Goal: Task Accomplishment & Management: Manage account settings

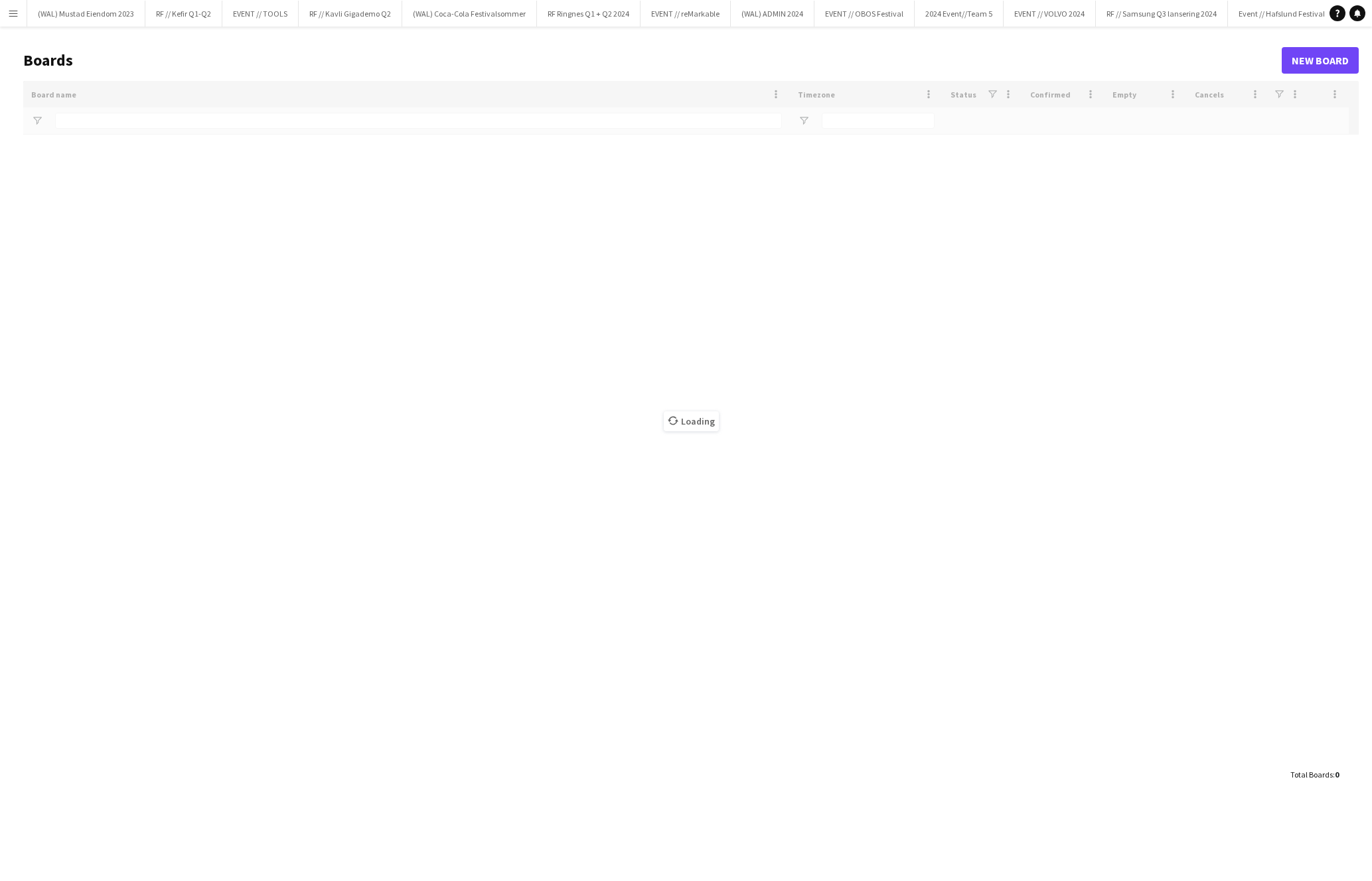
click at [14, 19] on button "Menu" at bounding box center [13, 13] width 27 height 27
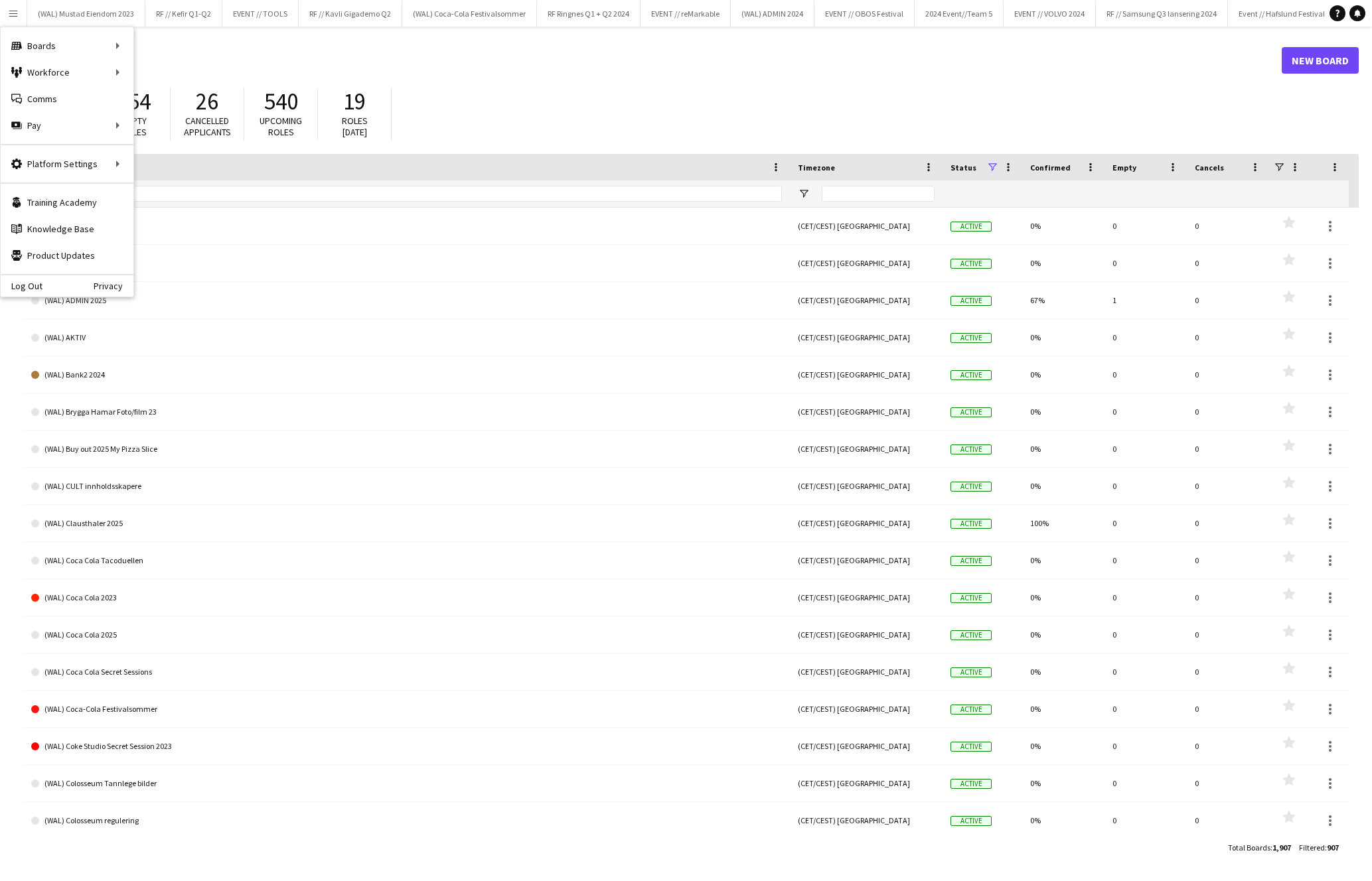
click at [162, 154] on div "Board name 1" at bounding box center [407, 167] width 751 height 27
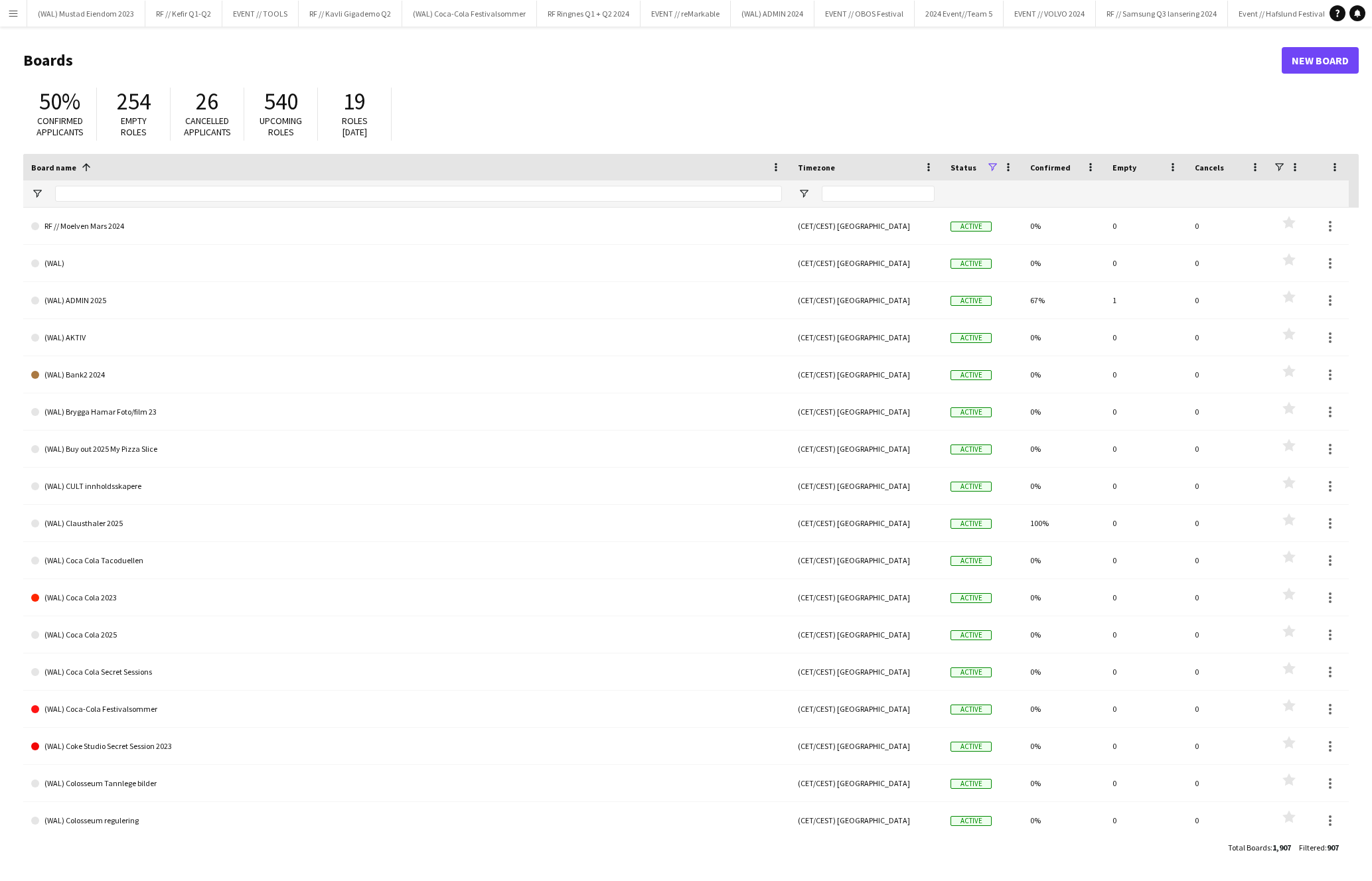
click at [5, 19] on button "Menu" at bounding box center [13, 13] width 27 height 27
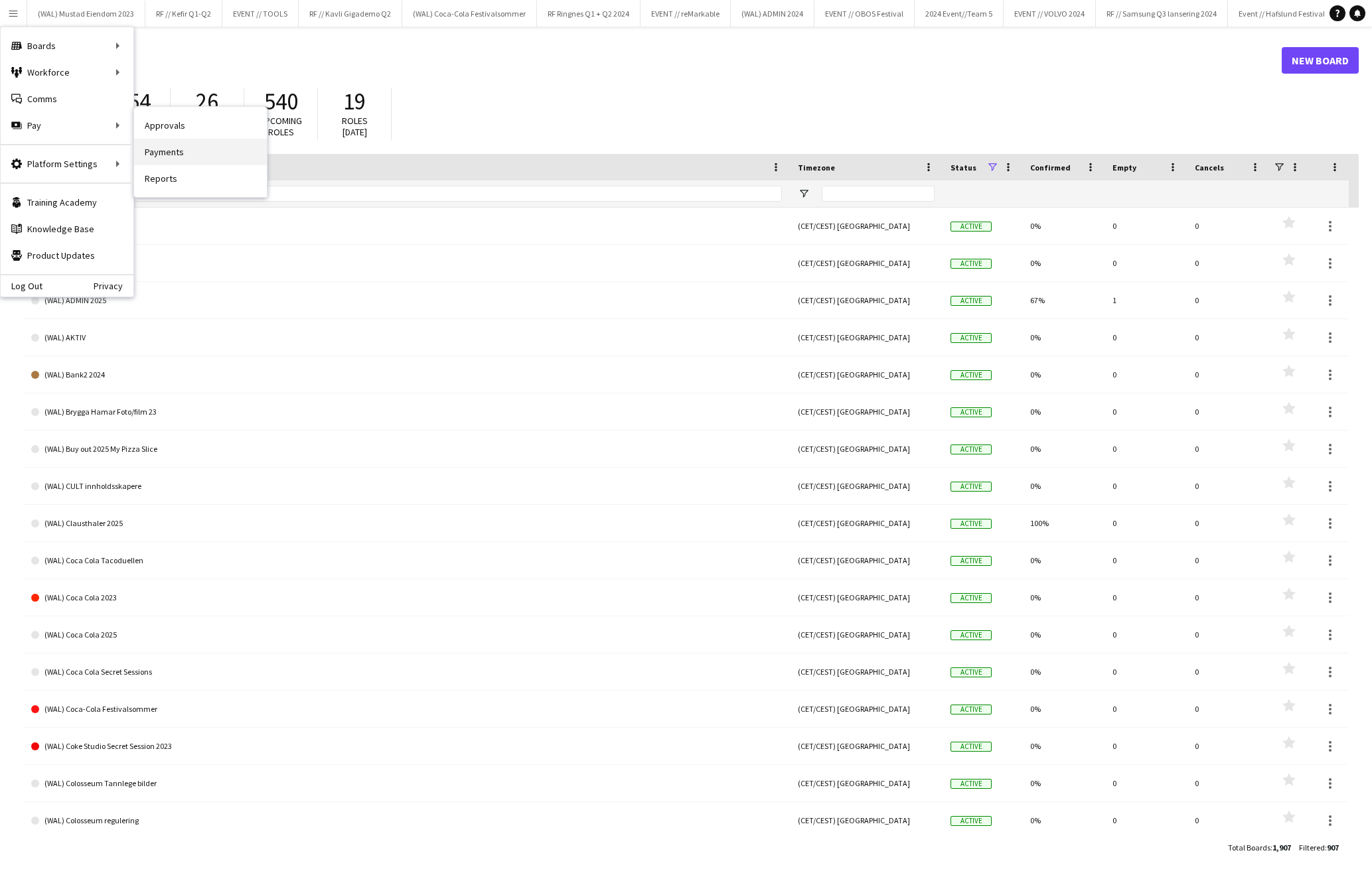
click at [203, 153] on link "Payments" at bounding box center [200, 152] width 133 height 27
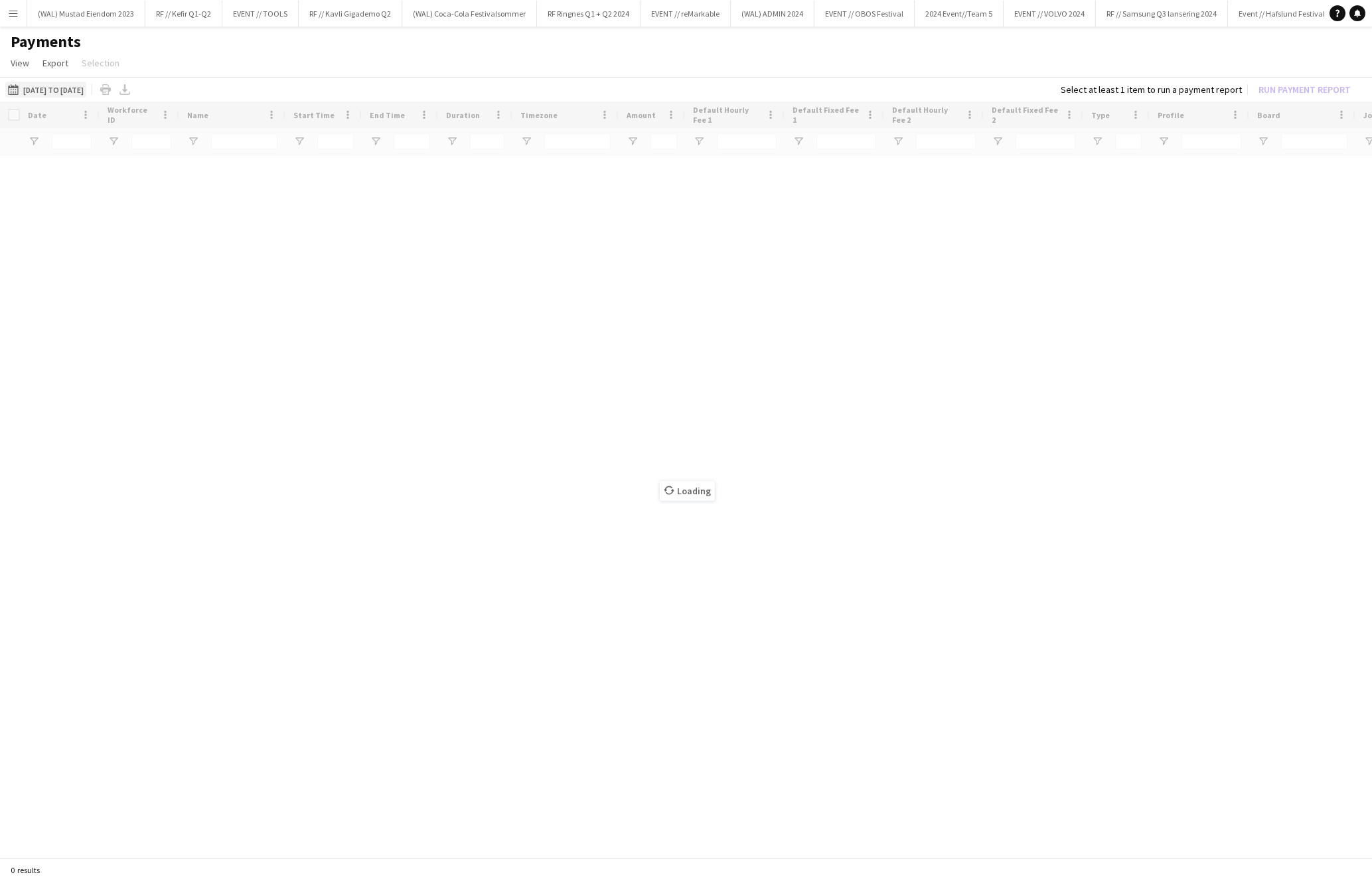
click at [86, 91] on button "[DATE] to [DATE] [DATE] to [DATE]" at bounding box center [45, 89] width 81 height 16
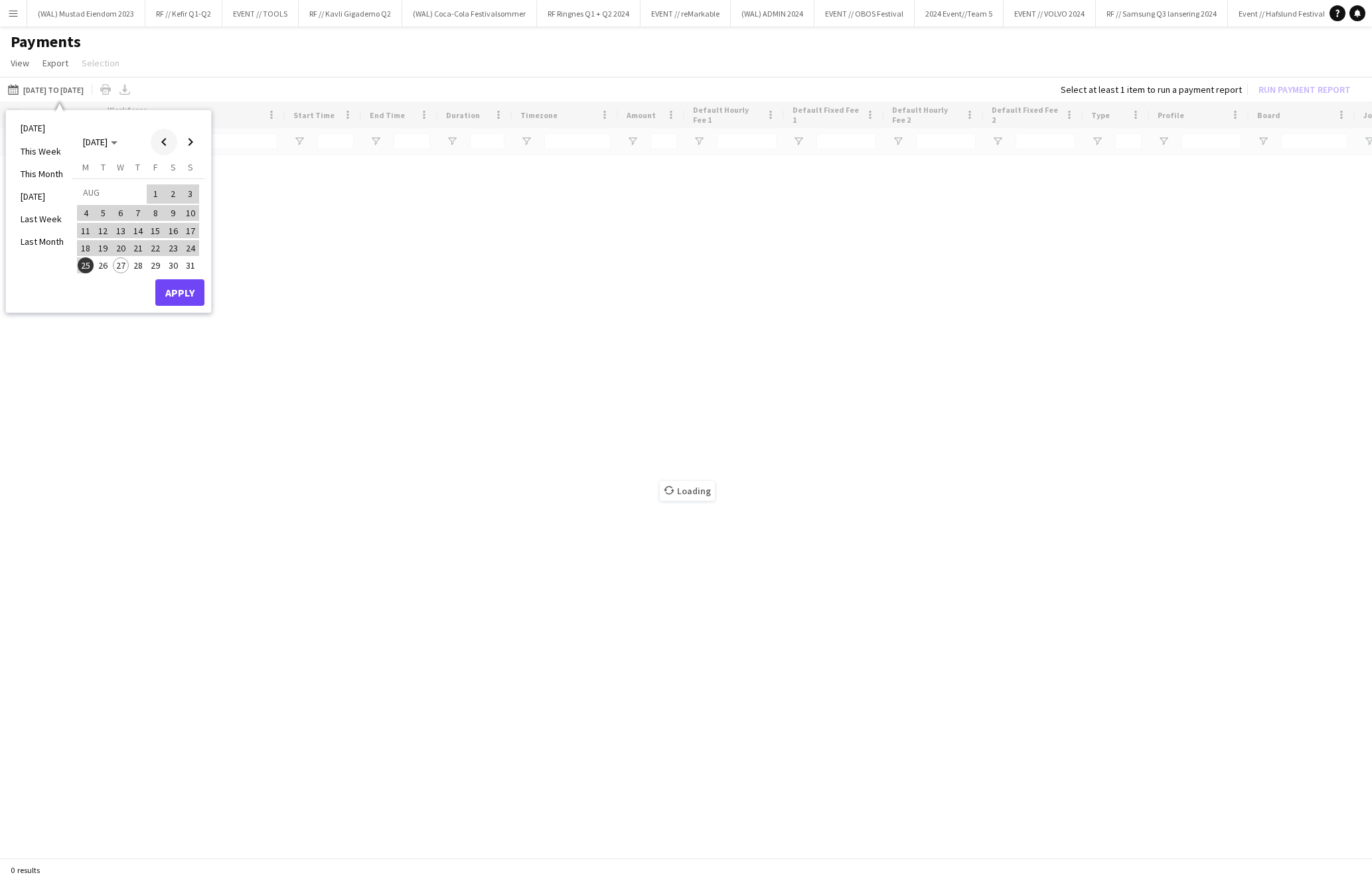
click at [163, 139] on span "Previous month" at bounding box center [164, 142] width 27 height 27
click at [162, 139] on span "Previous month" at bounding box center [164, 142] width 27 height 27
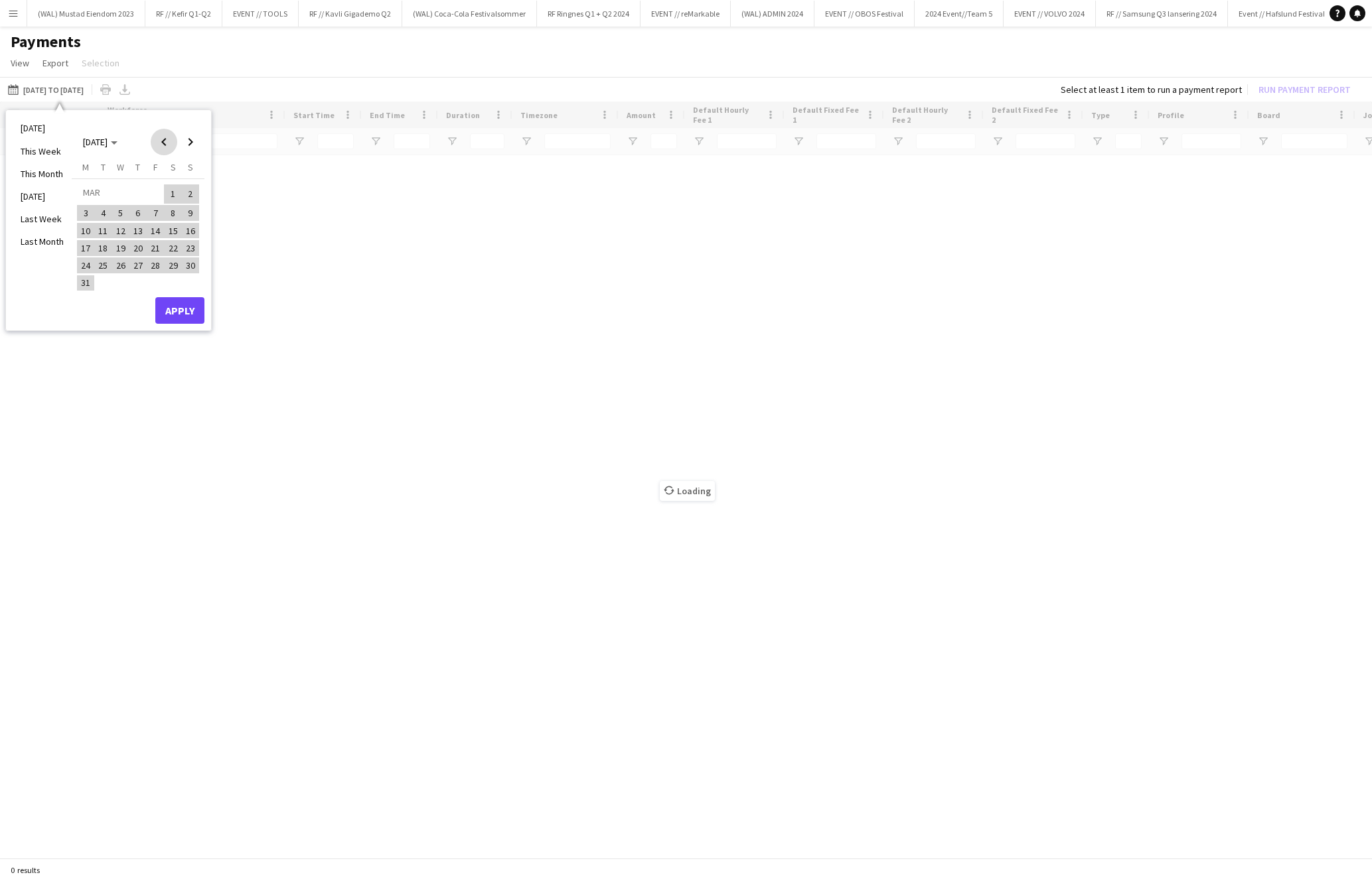
click at [162, 139] on span "Previous month" at bounding box center [164, 142] width 27 height 27
click at [118, 204] on span "1" at bounding box center [120, 210] width 16 height 16
click at [193, 139] on span "Next month" at bounding box center [190, 142] width 27 height 27
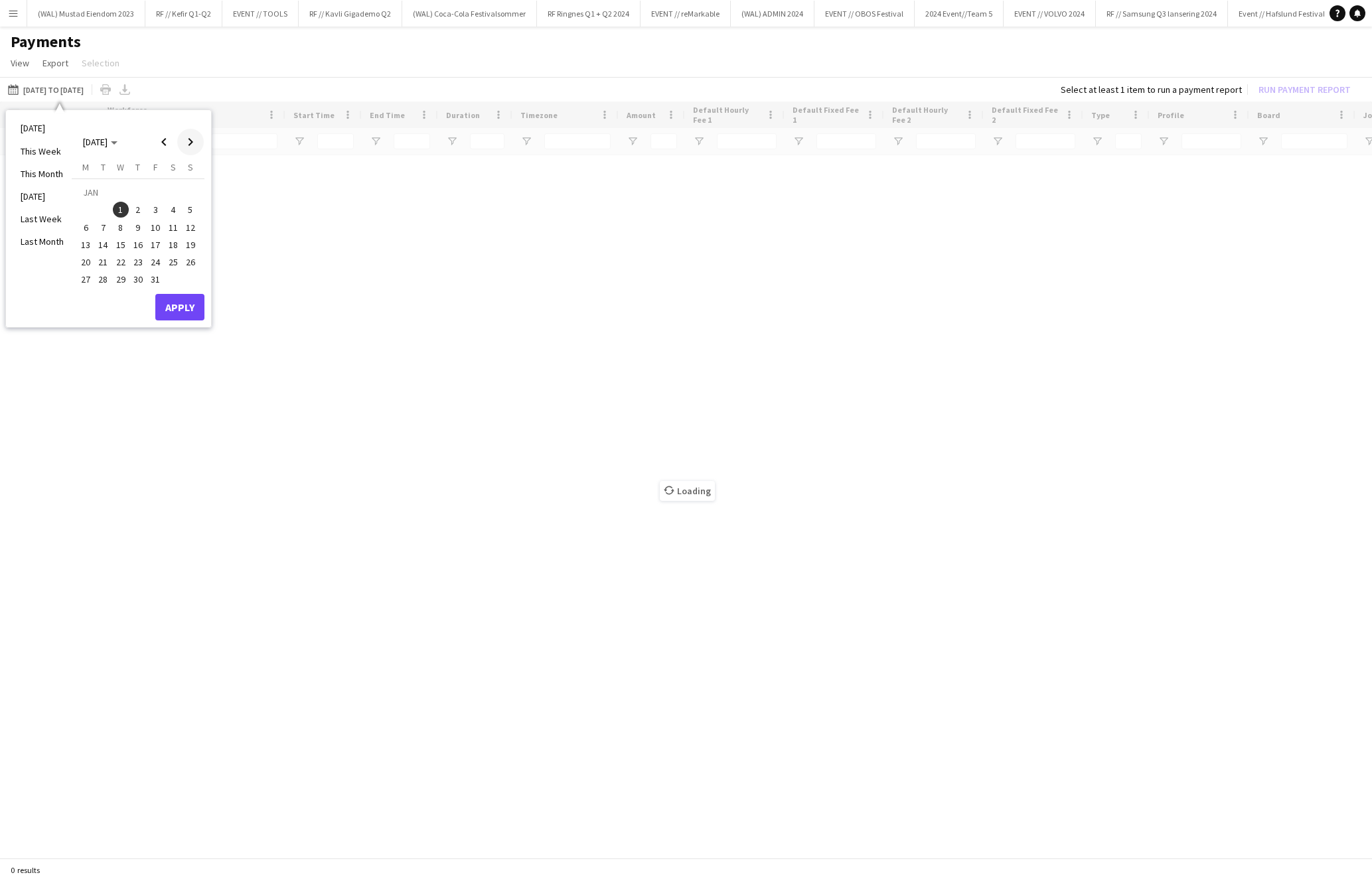
click at [193, 139] on span "Next month" at bounding box center [190, 142] width 27 height 27
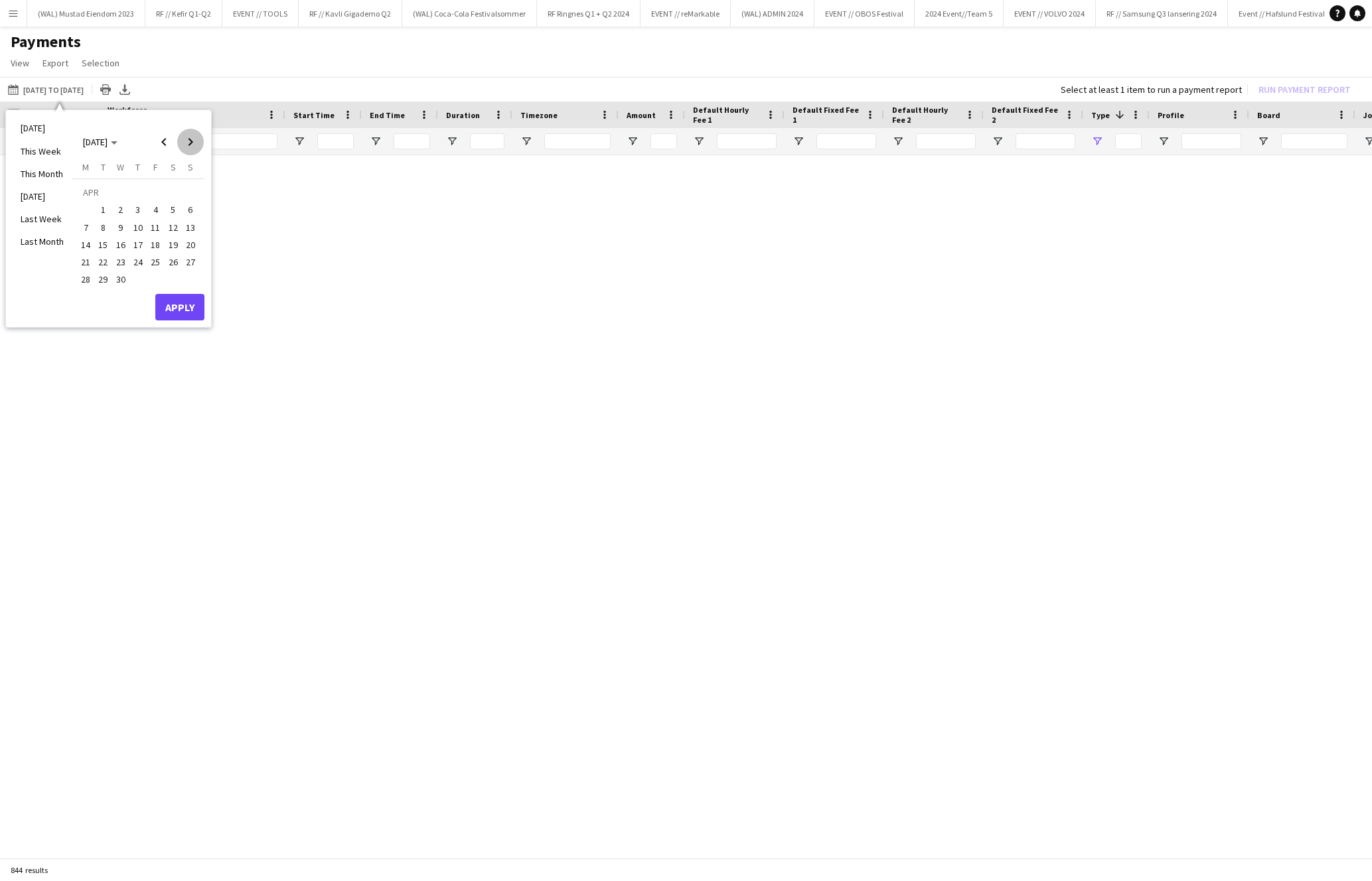
type input "**********"
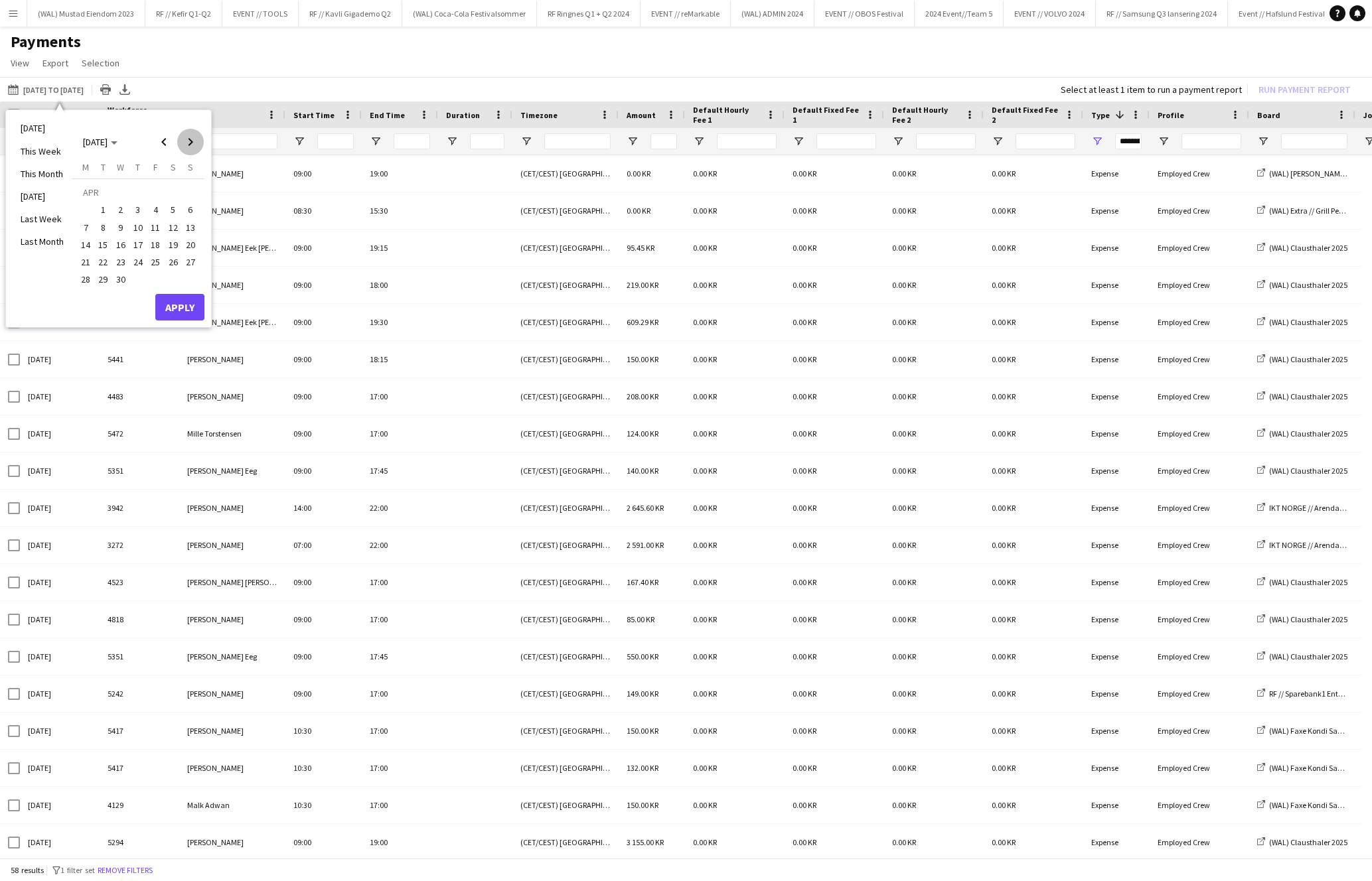
click at [193, 139] on span "Next month" at bounding box center [190, 142] width 27 height 27
click at [115, 269] on span "27" at bounding box center [120, 266] width 16 height 16
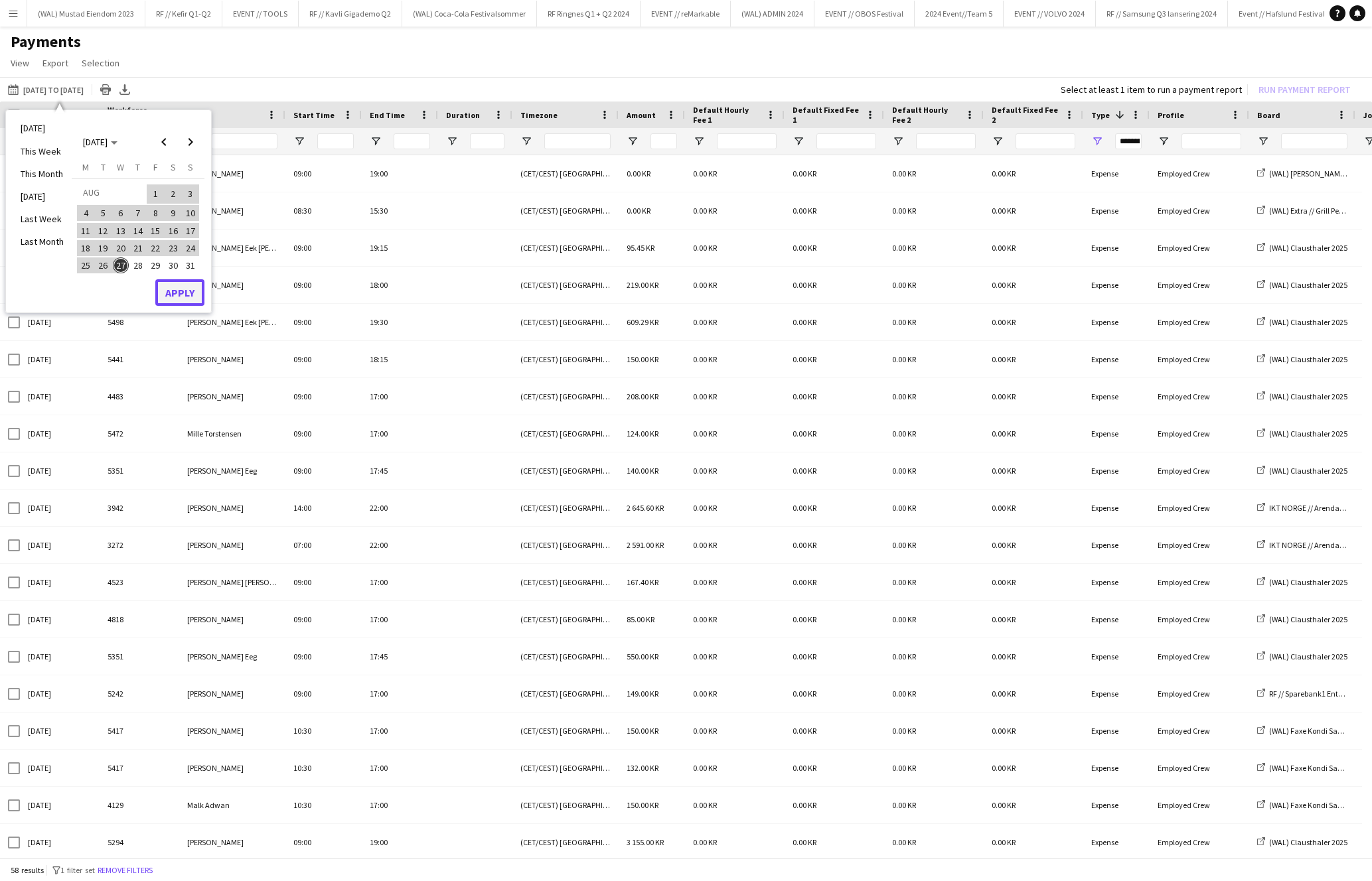
click at [179, 298] on button "Apply" at bounding box center [179, 293] width 49 height 27
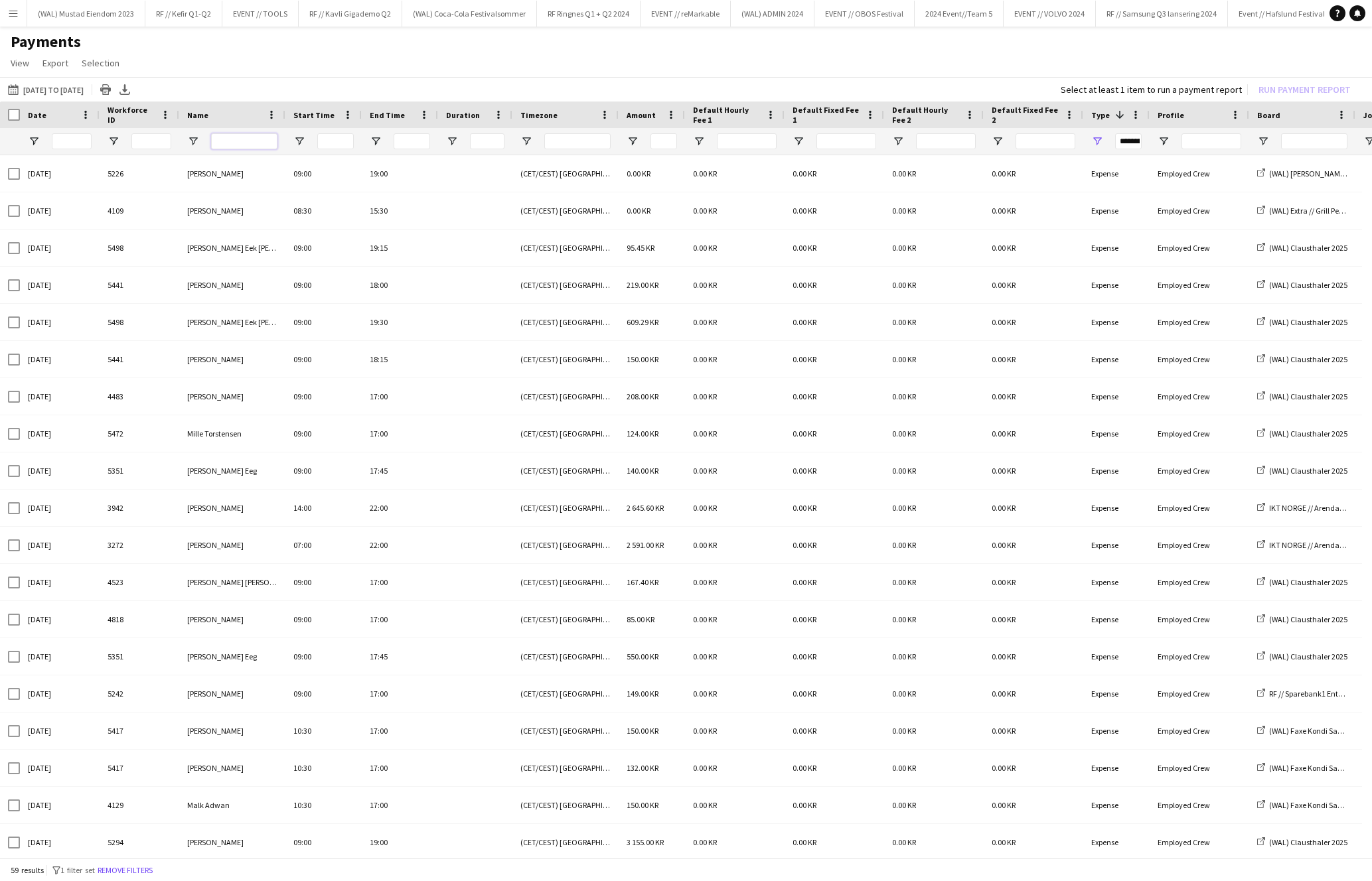
click at [241, 148] on input "Name Filter Input" at bounding box center [244, 142] width 66 height 16
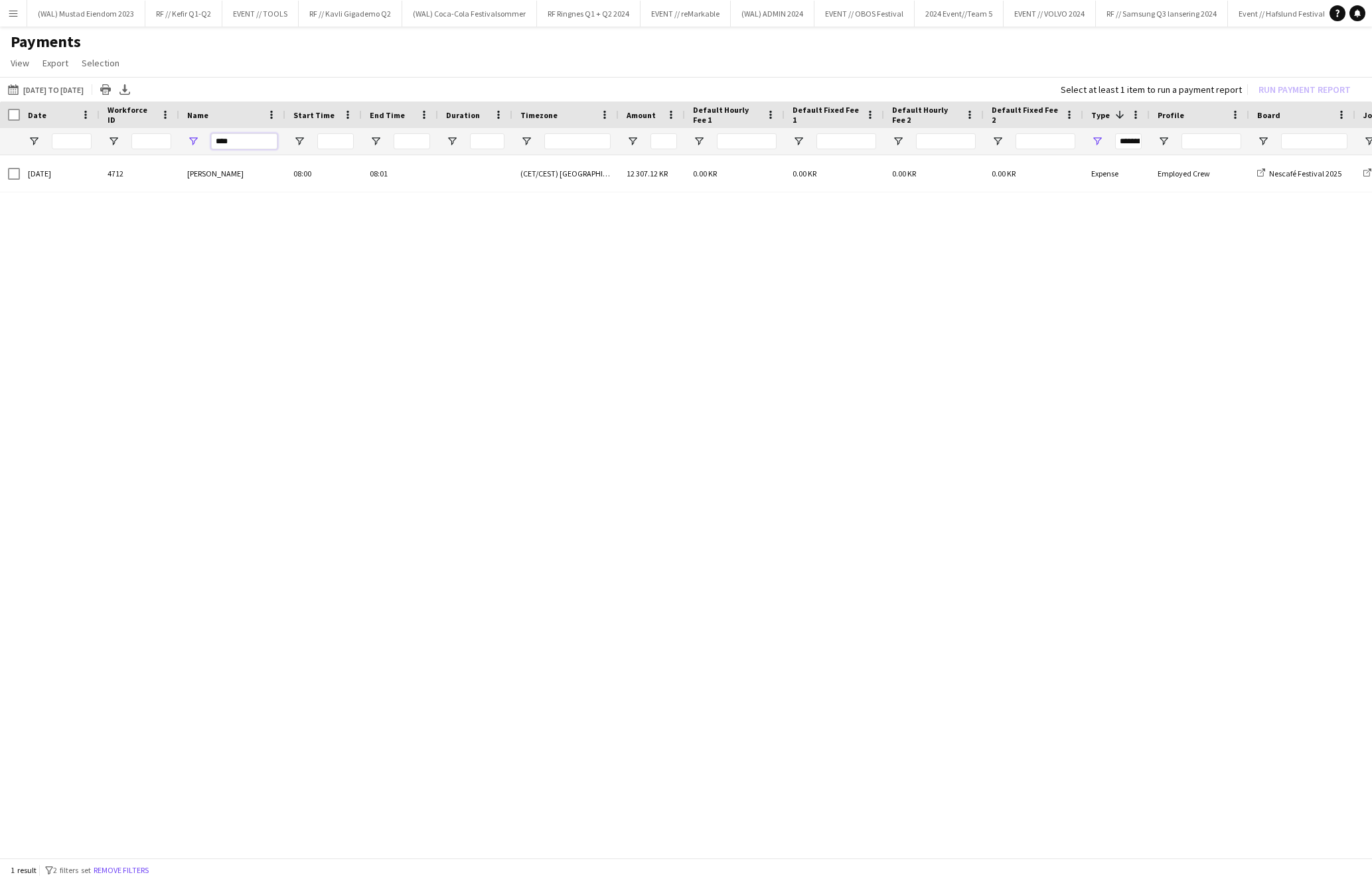
type input "****"
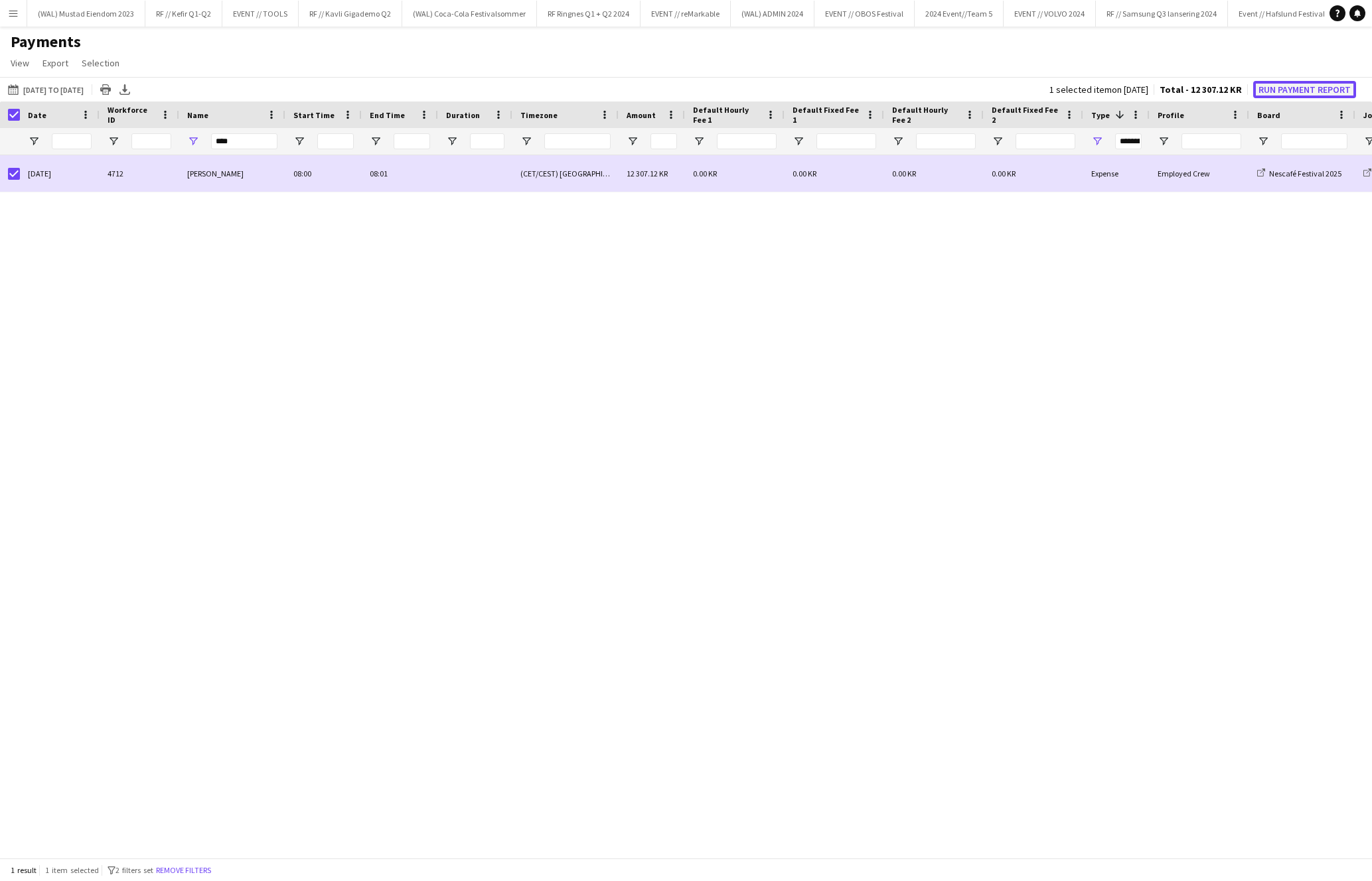
click at [1331, 89] on button "Run Payment Report" at bounding box center [1305, 89] width 103 height 17
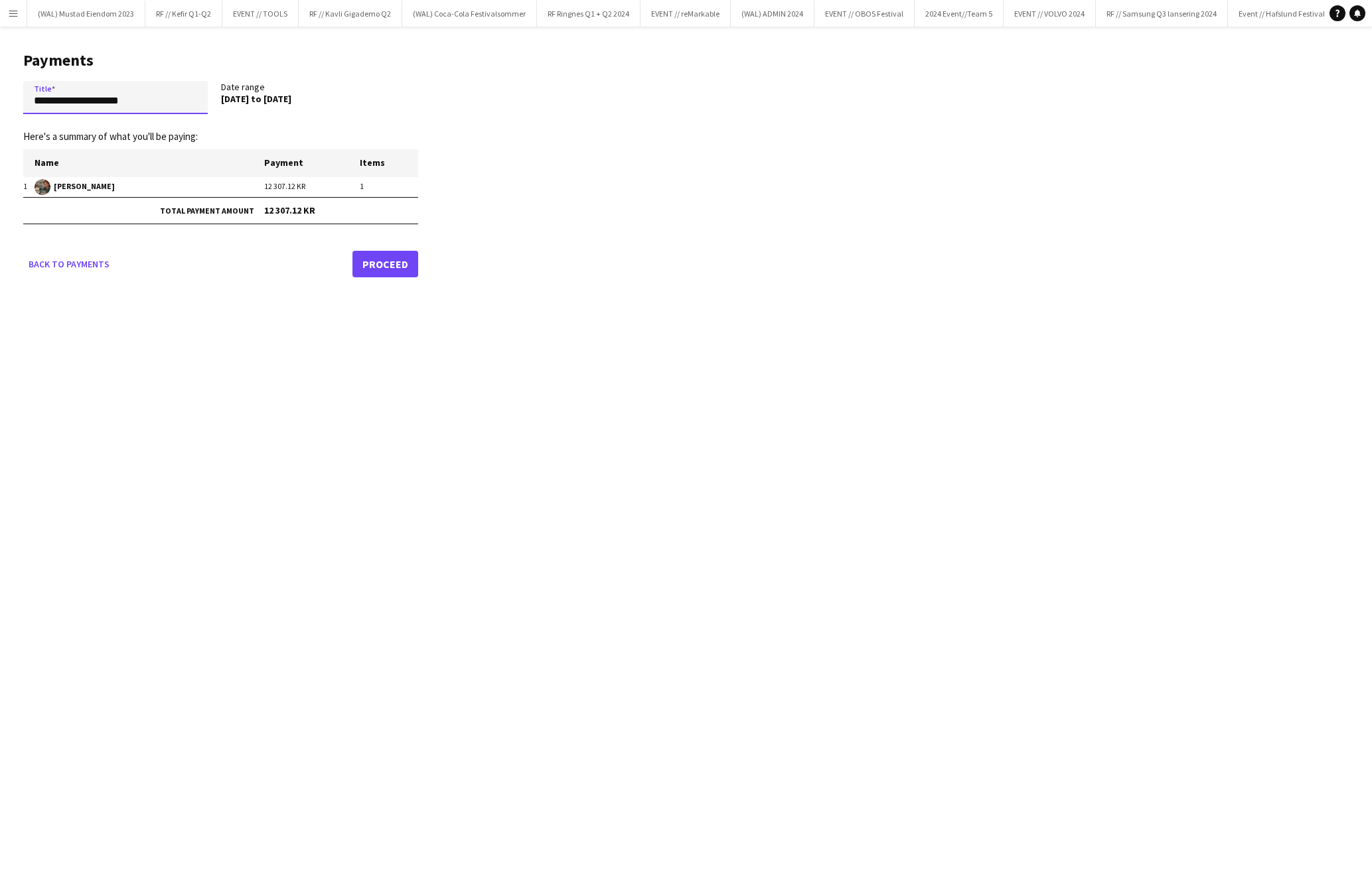
drag, startPoint x: 156, startPoint y: 104, endPoint x: -4, endPoint y: 102, distance: 160.0
click at [0, 102] on html "Menu Boards Boards Boards All jobs Status Workforce Workforce My Workforce Recr…" at bounding box center [686, 440] width 1372 height 881
type input "*"
type input "**********"
click at [382, 259] on link "Proceed" at bounding box center [385, 264] width 66 height 27
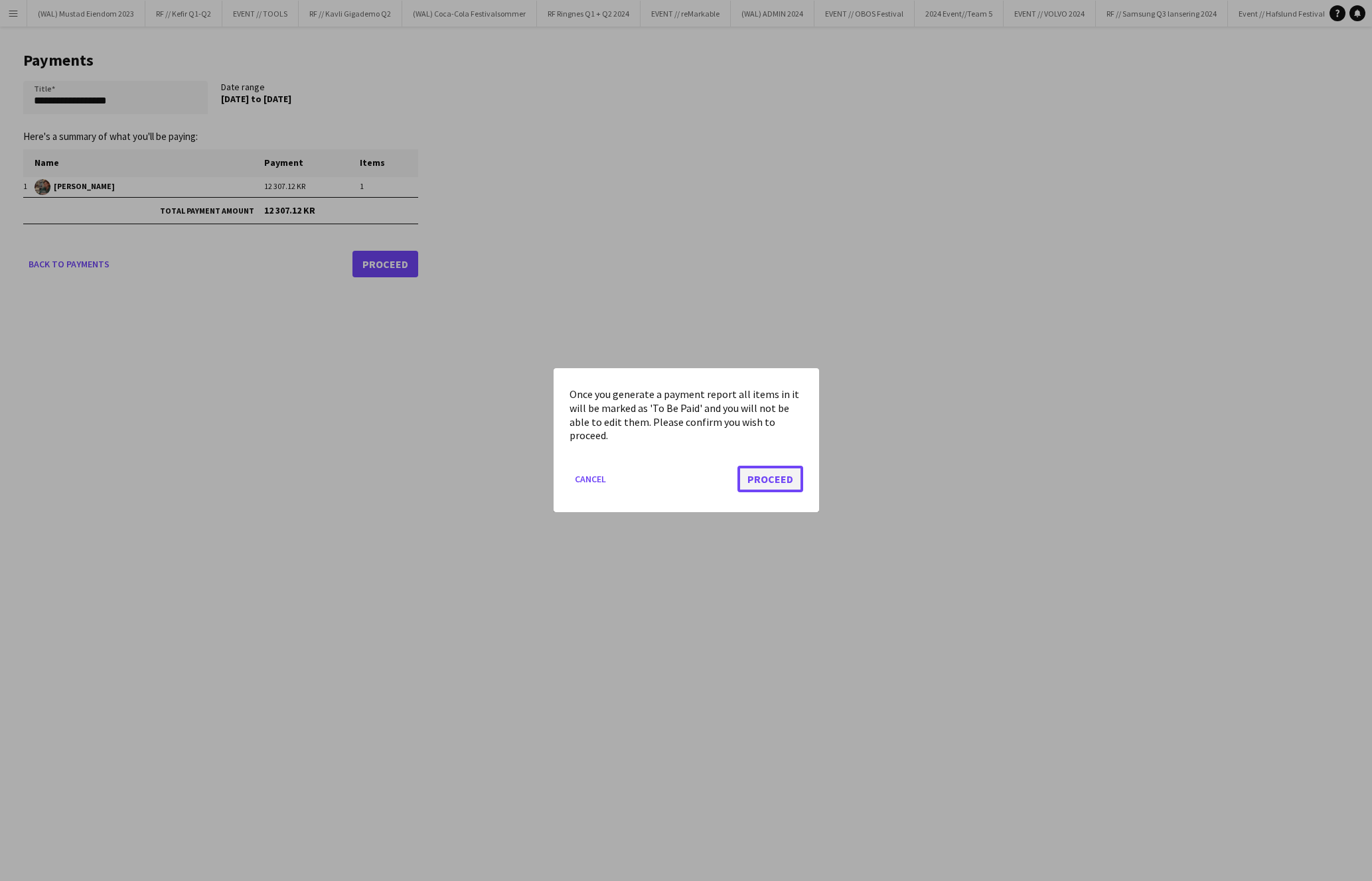
click at [802, 488] on button "Proceed" at bounding box center [771, 480] width 66 height 27
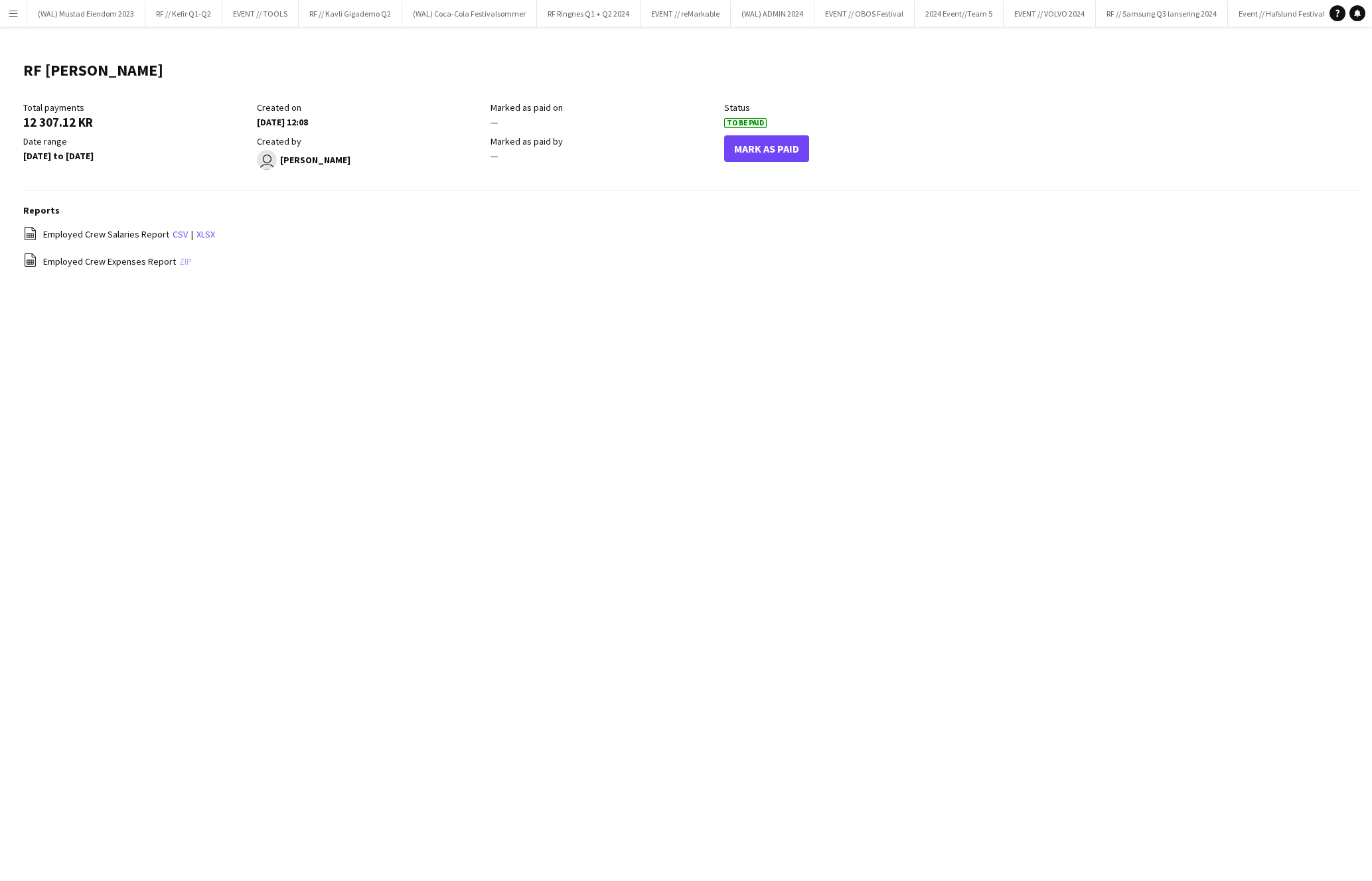
click at [182, 262] on link "zip" at bounding box center [185, 261] width 12 height 12
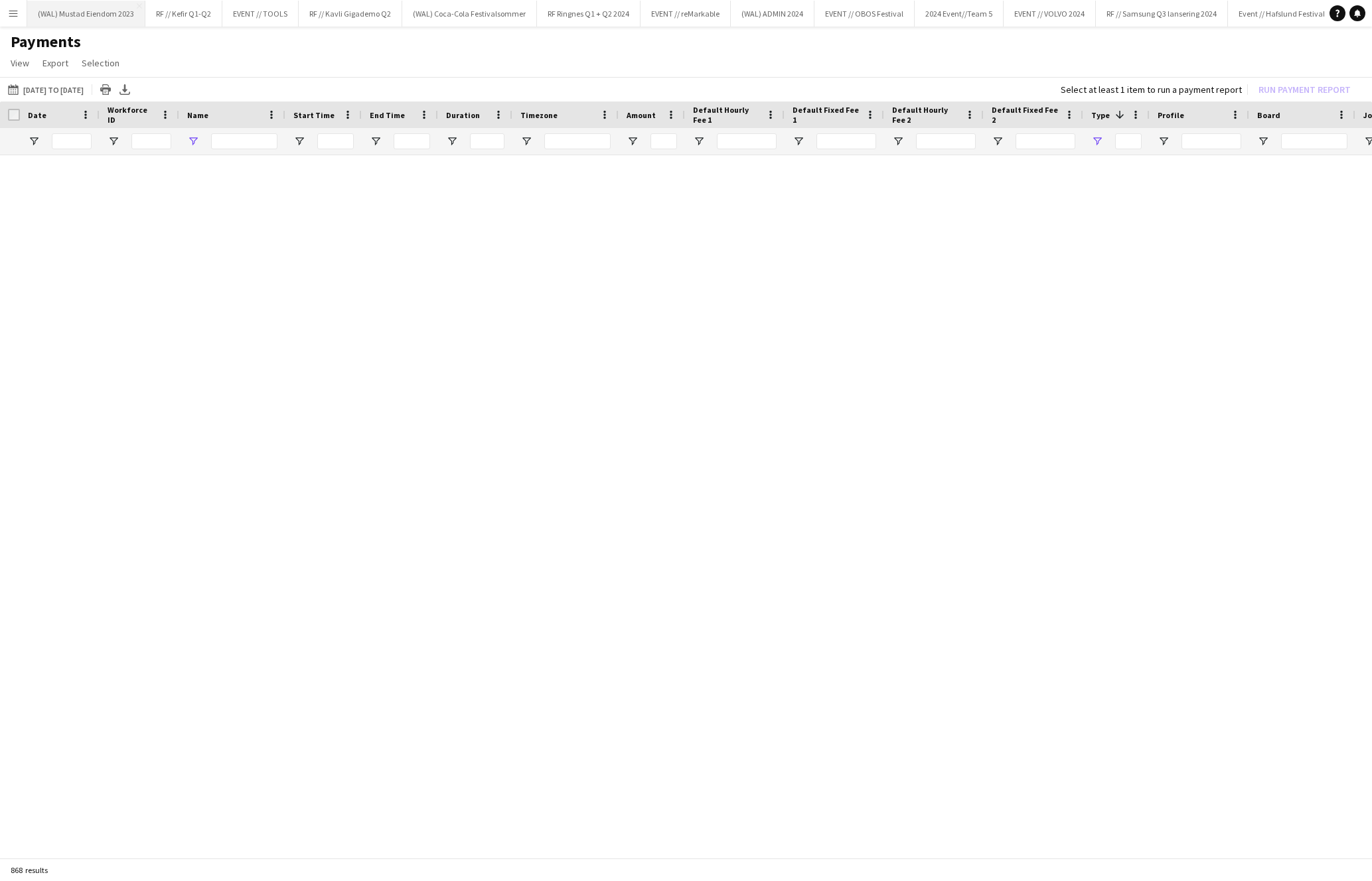
type input "****"
type input "***"
click at [16, 12] on app-icon "Menu" at bounding box center [13, 13] width 11 height 11
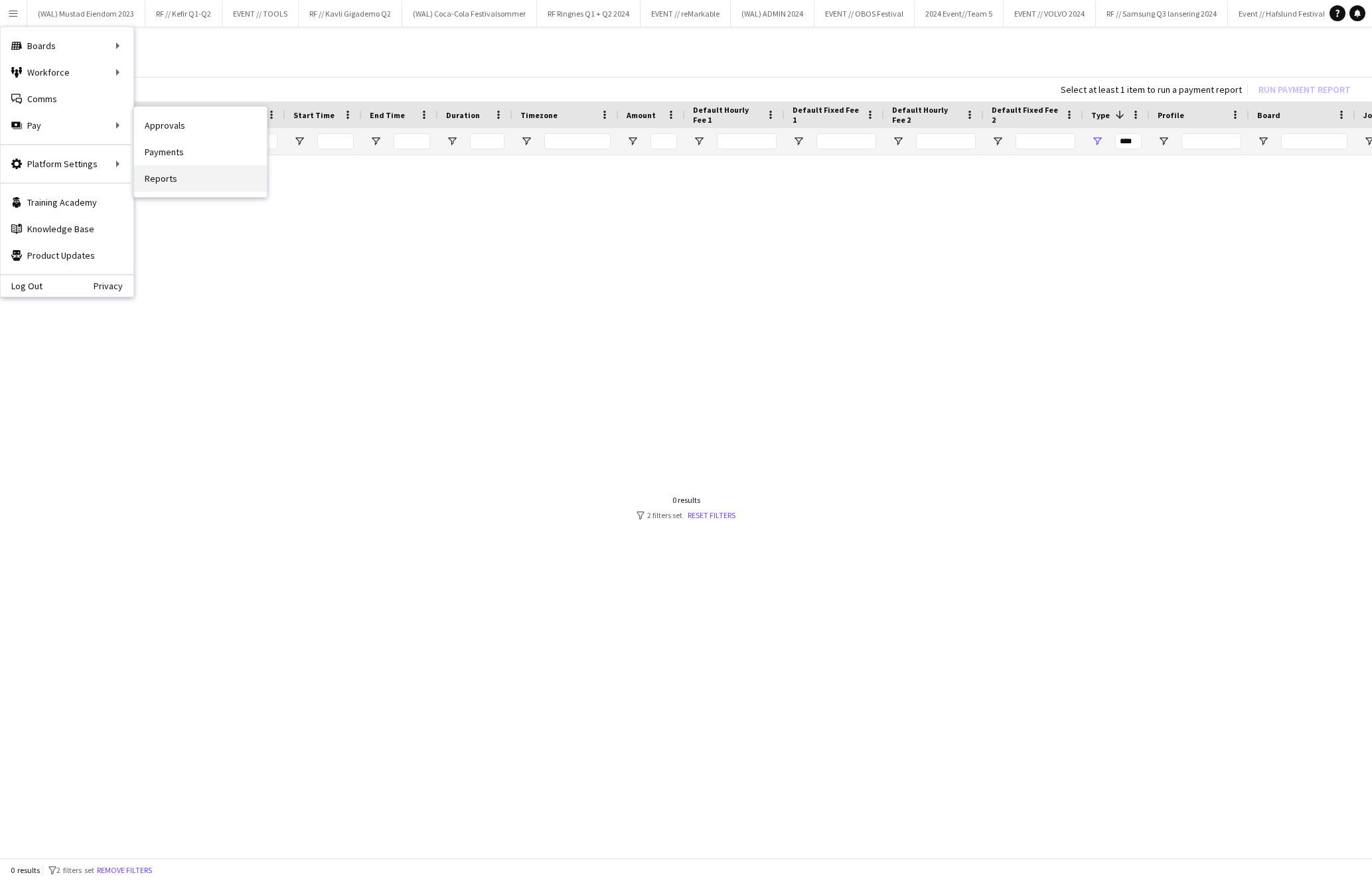
click at [186, 184] on link "Reports" at bounding box center [200, 179] width 133 height 27
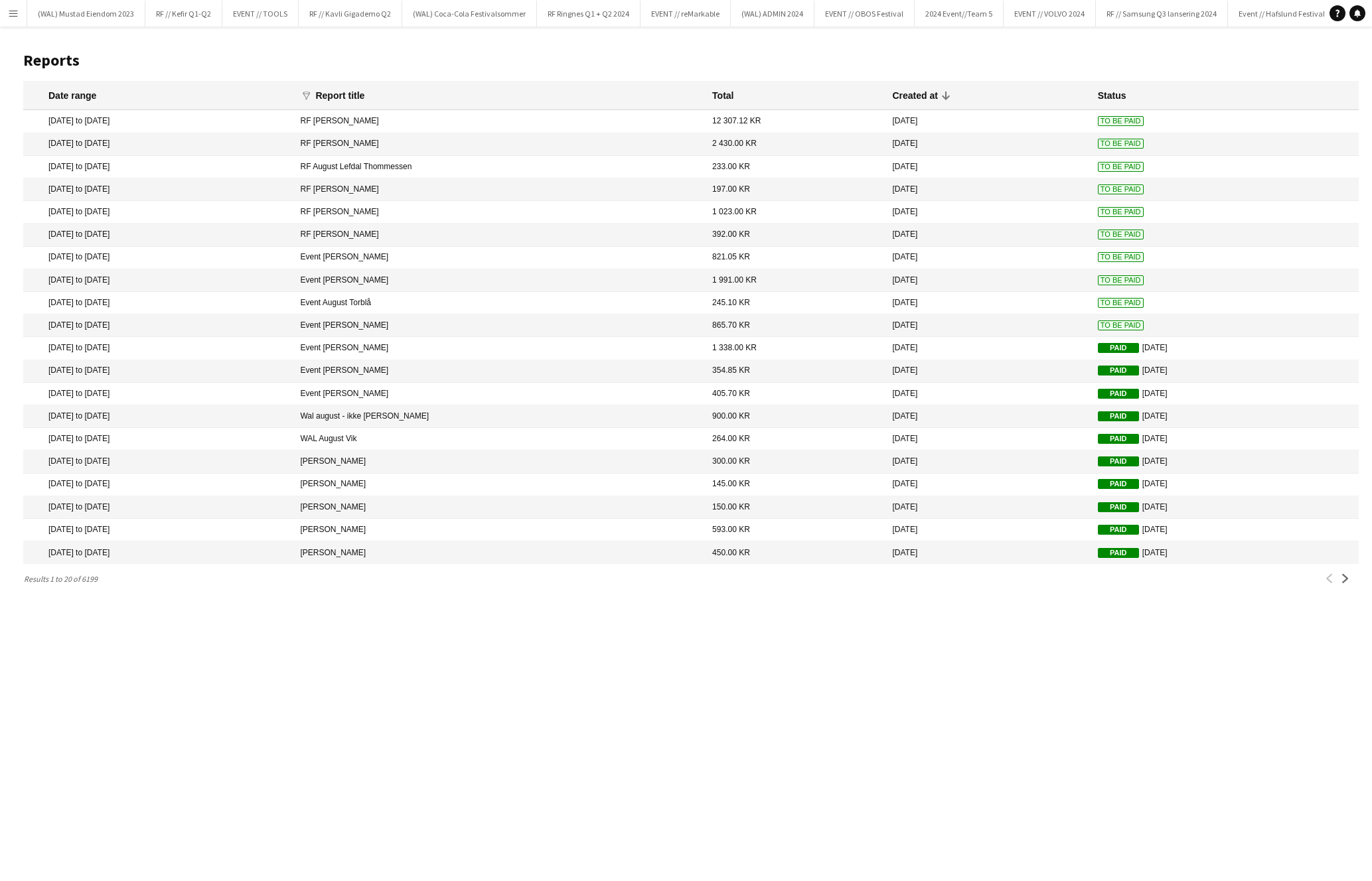
click at [1098, 123] on span "To Be Paid" at bounding box center [1121, 120] width 46 height 10
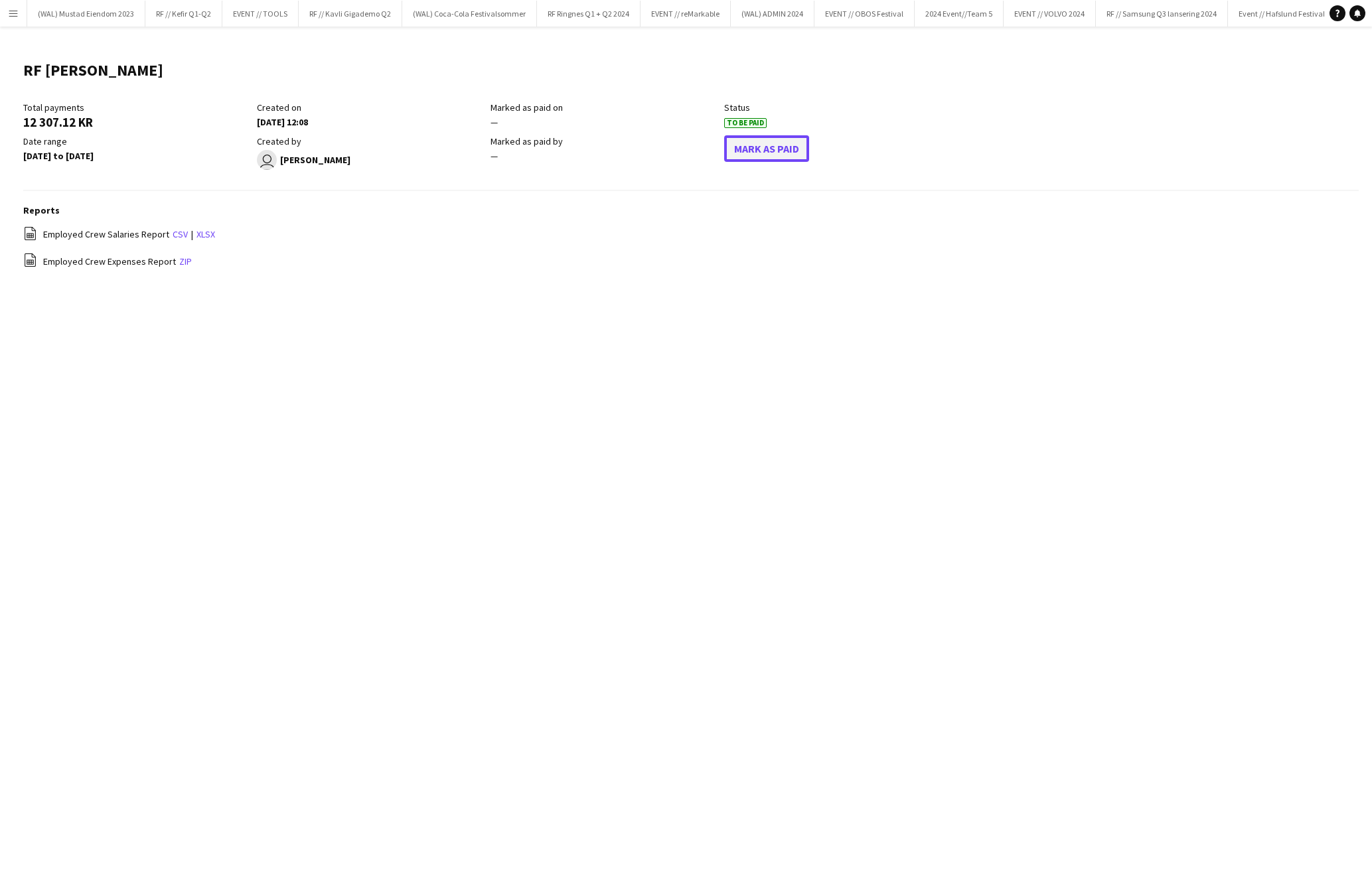
click at [750, 142] on button "Mark As Paid" at bounding box center [767, 149] width 85 height 27
